Goal: Task Accomplishment & Management: Manage account settings

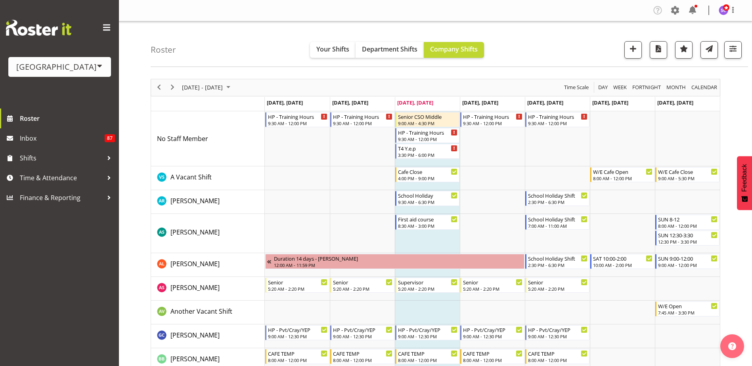
click at [82, 67] on div "[GEOGRAPHIC_DATA]" at bounding box center [59, 67] width 87 height 12
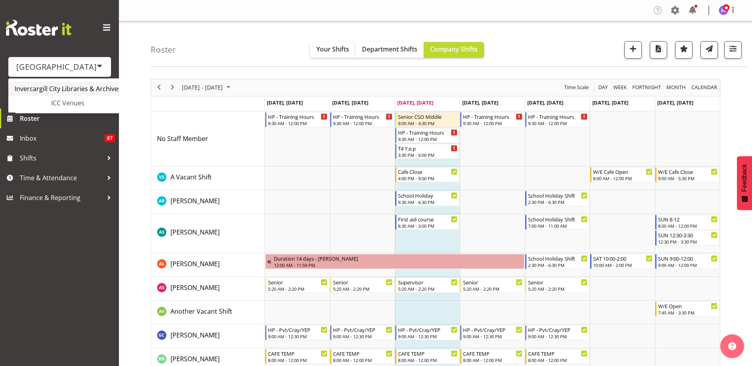
click at [88, 90] on link "Invercargill City Libraries & Archives" at bounding box center [74, 89] width 132 height 14
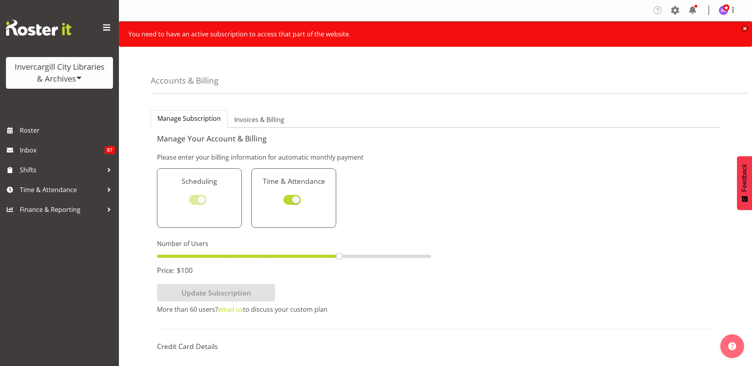
click at [77, 78] on span at bounding box center [79, 78] width 6 height 6
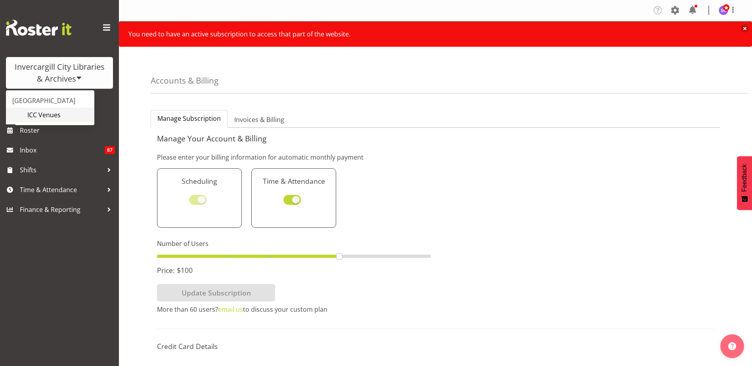
click at [61, 116] on link "ICC Venues" at bounding box center [50, 115] width 88 height 14
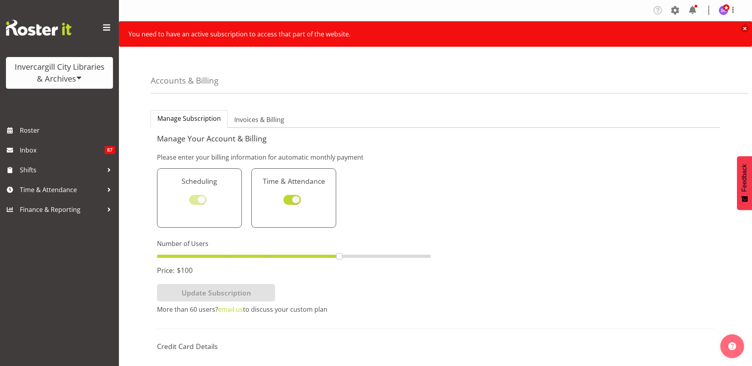
click at [78, 80] on span at bounding box center [79, 78] width 6 height 6
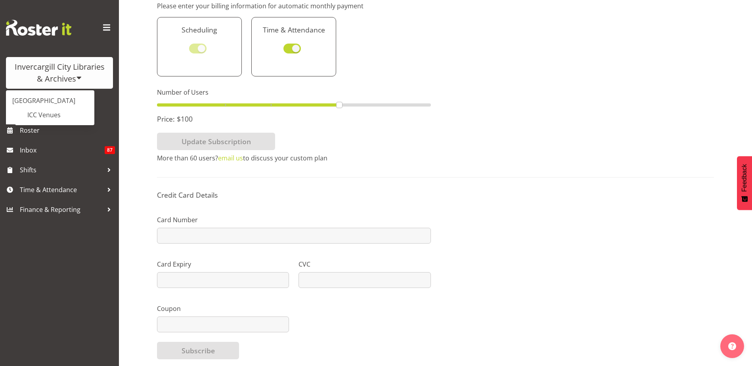
scroll to position [133, 0]
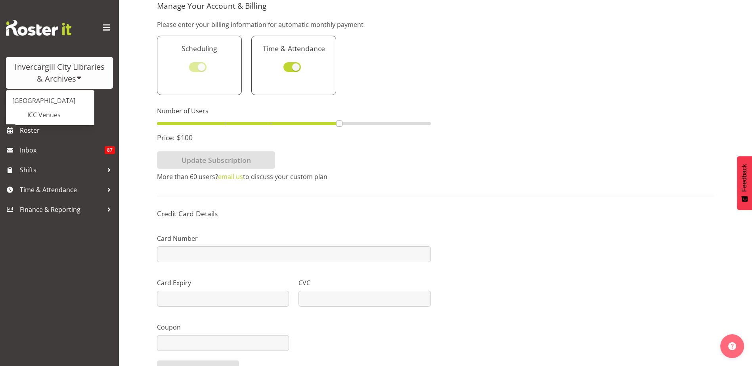
click at [95, 99] on div "Invercargill City Libraries & Archives Splash Palace ICC Venues" at bounding box center [59, 60] width 119 height 121
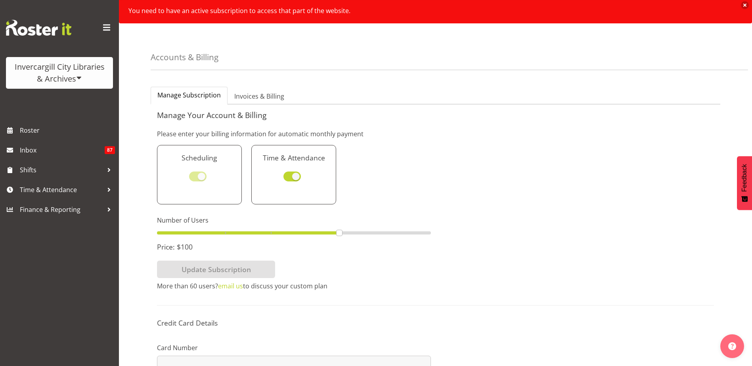
scroll to position [0, 0]
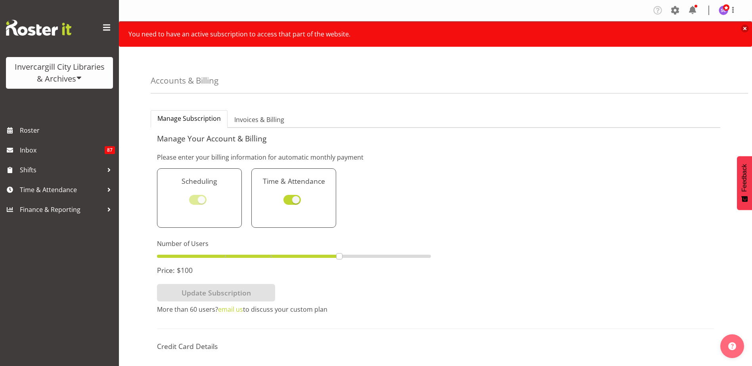
click at [79, 77] on span at bounding box center [79, 78] width 6 height 6
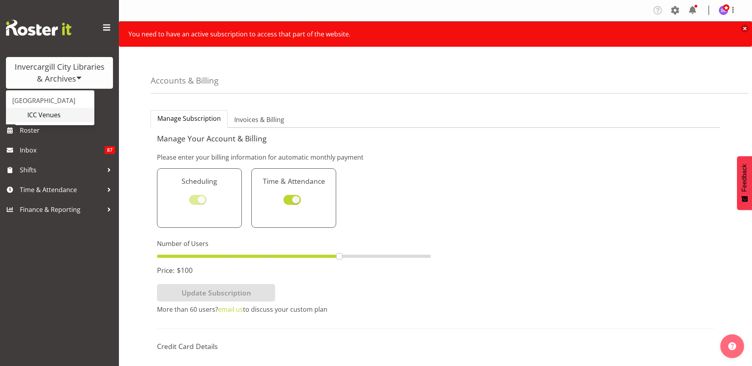
click at [59, 115] on link "ICC Venues" at bounding box center [50, 115] width 88 height 14
